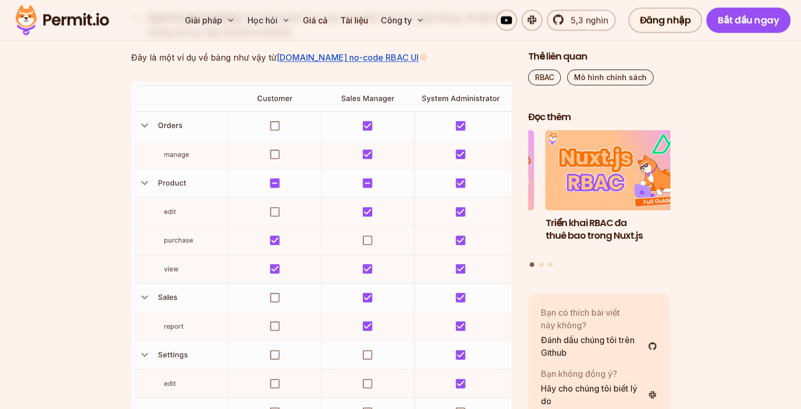
scroll to position [1542, 0]
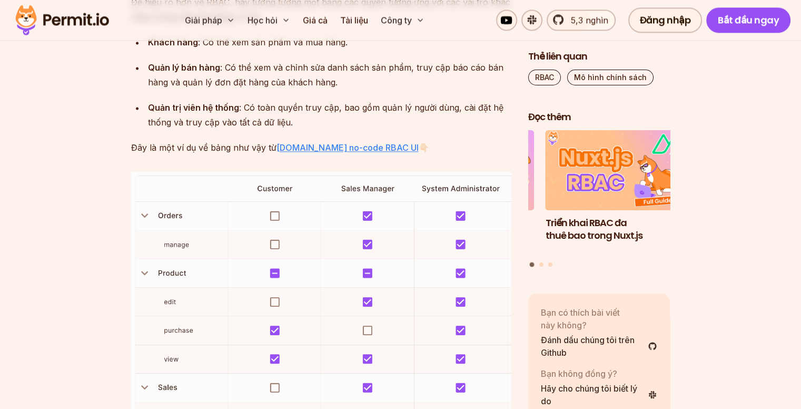
click at [315, 153] on font "[DOMAIN_NAME] no-code RBAC UI" at bounding box center [347, 147] width 142 height 11
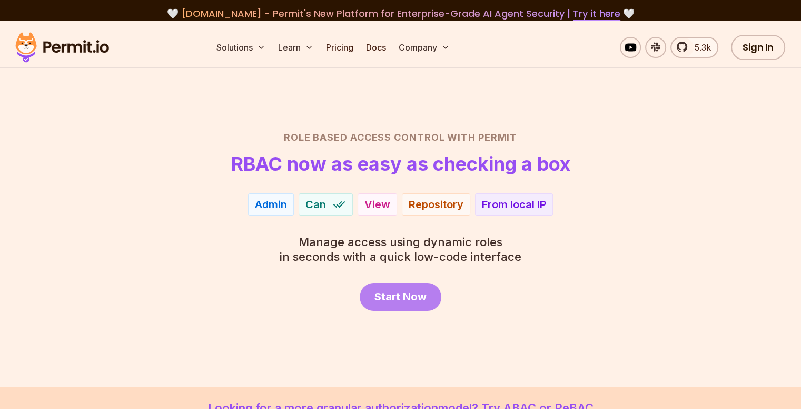
click at [419, 291] on span "Start Now" at bounding box center [400, 296] width 52 height 15
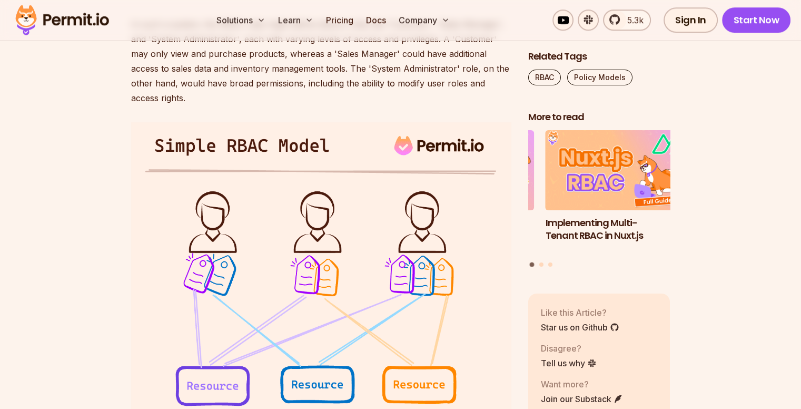
scroll to position [699, 0]
